Goal: Check status

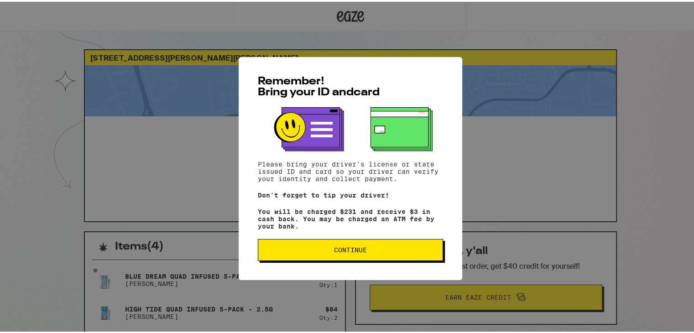
click at [266, 248] on span "Continue" at bounding box center [351, 248] width 170 height 6
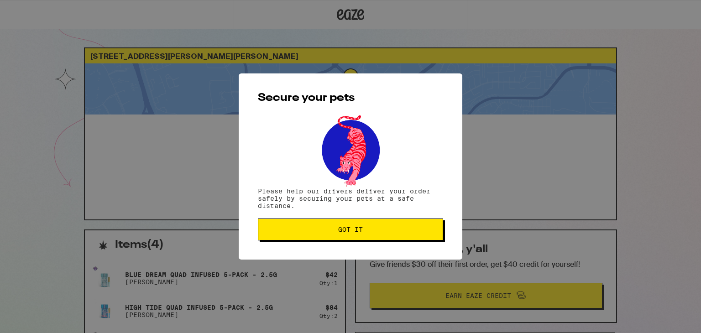
click at [265, 245] on div "Secure your pets Please help our drivers deliver your order safely by securing …" at bounding box center [351, 166] width 224 height 186
click at [268, 236] on button "Got it" at bounding box center [350, 230] width 185 height 22
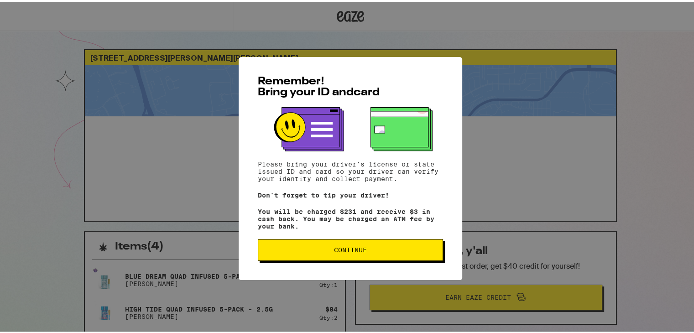
drag, startPoint x: 327, startPoint y: 262, endPoint x: 326, endPoint y: 257, distance: 5.6
click at [327, 262] on div "Remember! Bring your ID and card Please bring your driver's license or state is…" at bounding box center [351, 166] width 224 height 223
click at [328, 248] on span "Continue" at bounding box center [351, 248] width 170 height 6
